Goal: Task Accomplishment & Management: Use online tool/utility

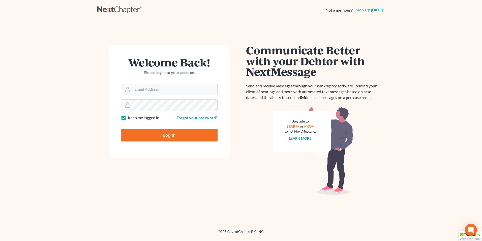
type input "[PERSON_NAME][EMAIL_ADDRESS][PERSON_NAME][DOMAIN_NAME]"
click at [156, 137] on input "Log In" at bounding box center [169, 135] width 97 height 13
type input "Thinking..."
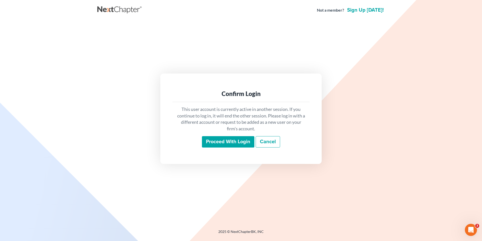
click at [235, 139] on input "Proceed with login" at bounding box center [228, 142] width 52 height 12
